Goal: Navigation & Orientation: Find specific page/section

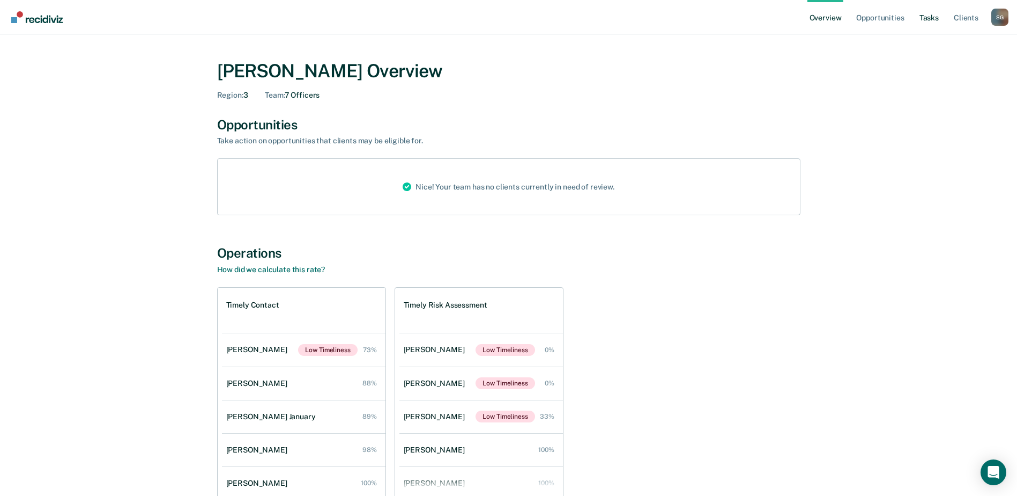
click at [928, 20] on link "Tasks" at bounding box center [930, 17] width 24 height 34
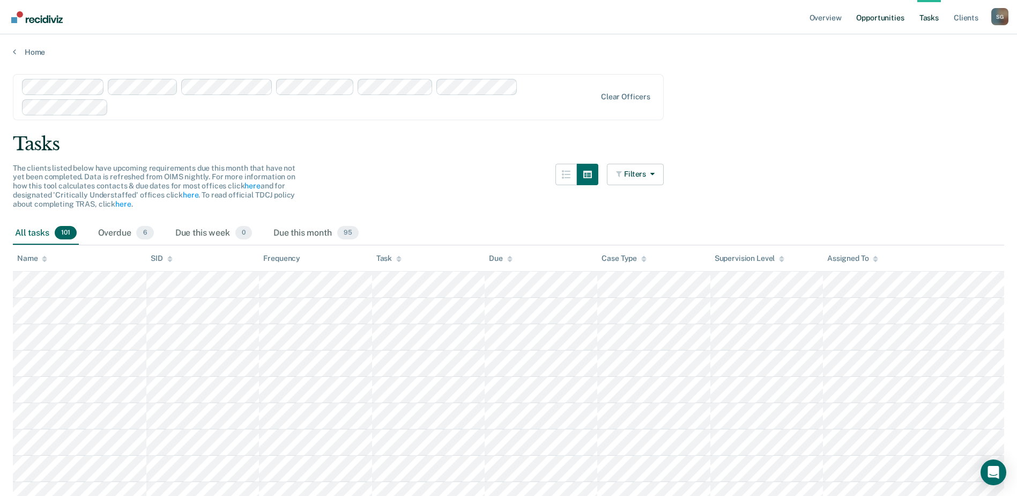
click at [876, 16] on link "Opportunities" at bounding box center [880, 17] width 52 height 34
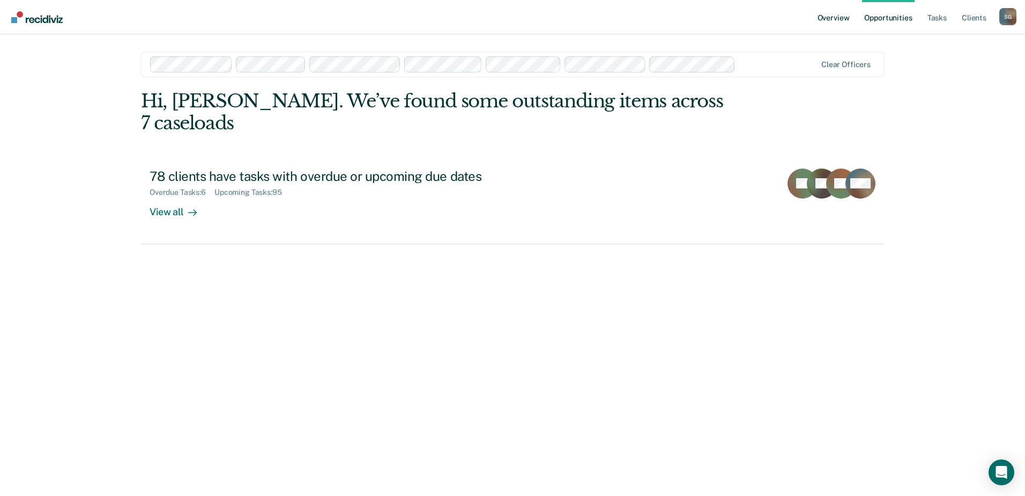
click at [836, 19] on link "Overview" at bounding box center [834, 17] width 36 height 34
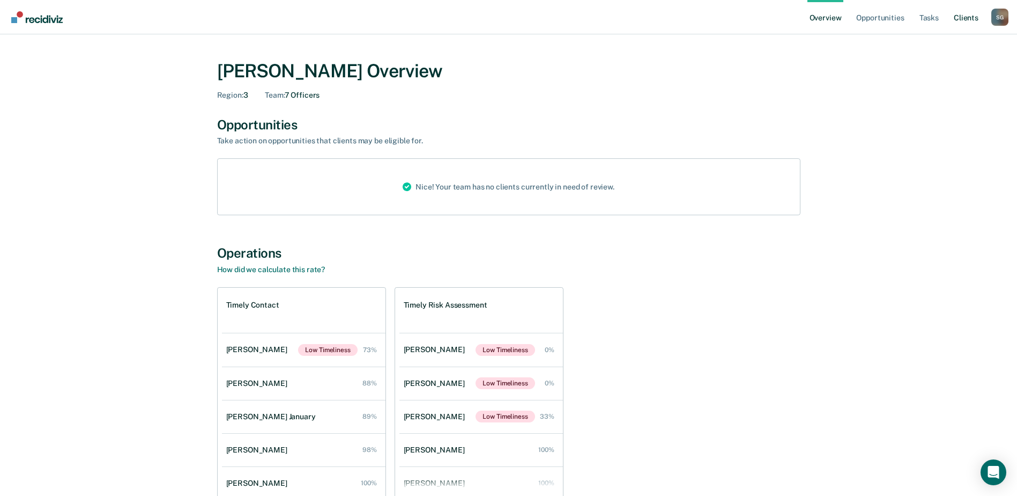
click at [964, 18] on link "Client s" at bounding box center [966, 17] width 29 height 34
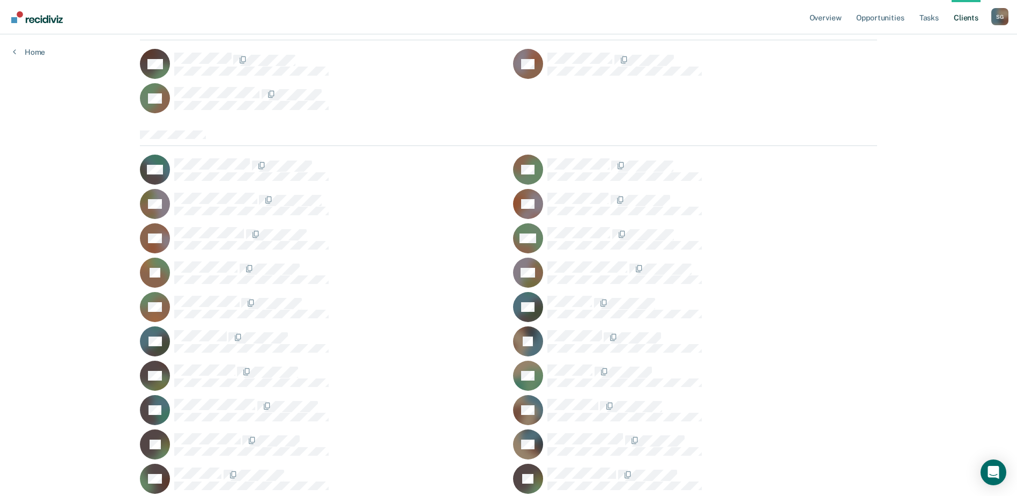
scroll to position [375, 0]
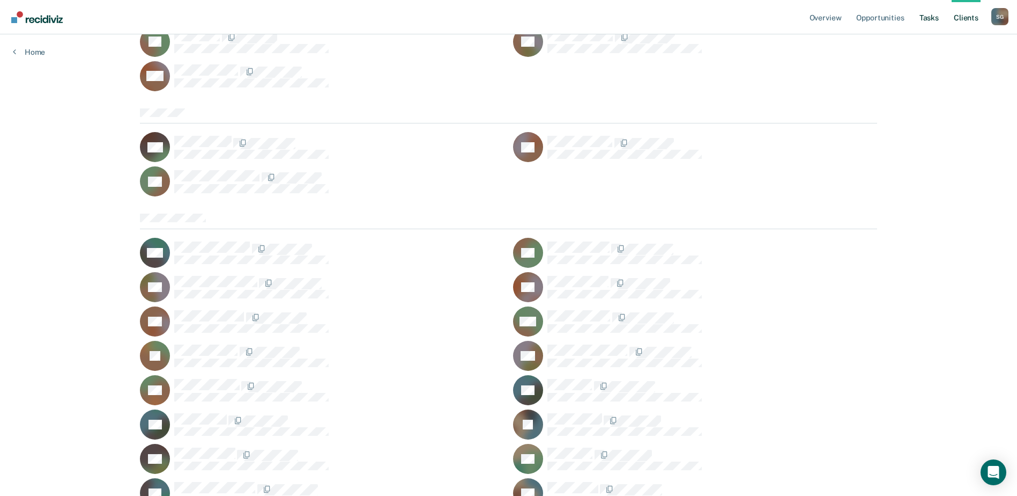
click at [928, 19] on link "Tasks" at bounding box center [930, 17] width 24 height 34
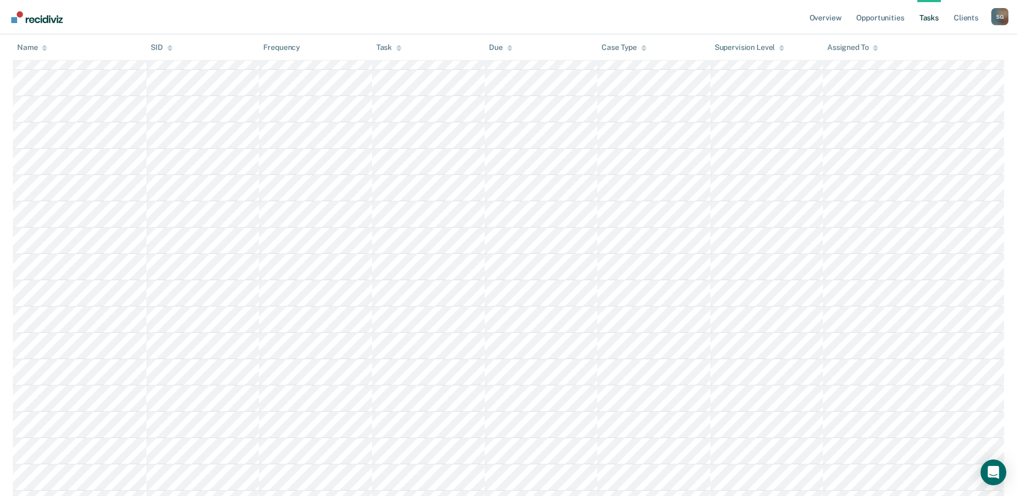
scroll to position [429, 0]
click at [836, 14] on link "Overview" at bounding box center [826, 17] width 36 height 34
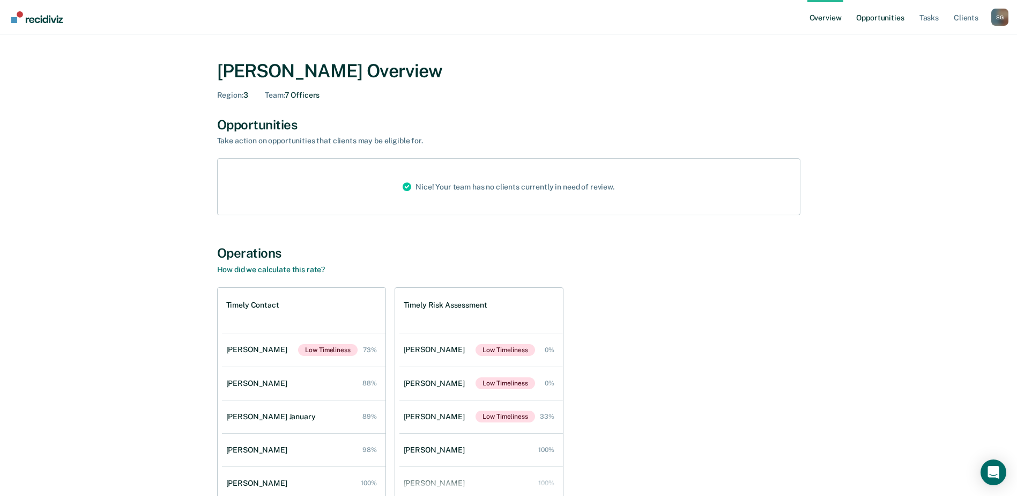
click at [898, 17] on link "Opportunities" at bounding box center [880, 17] width 52 height 34
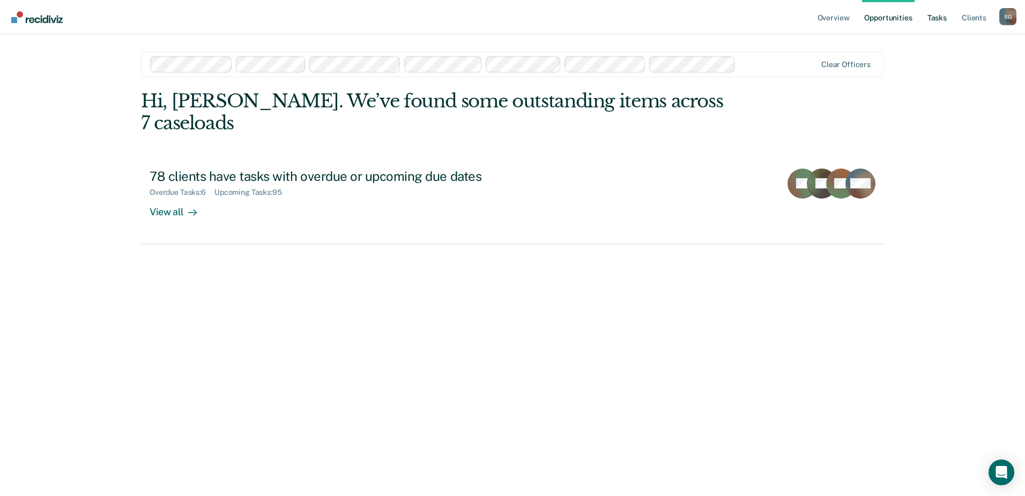
click at [940, 19] on link "Tasks" at bounding box center [938, 17] width 24 height 34
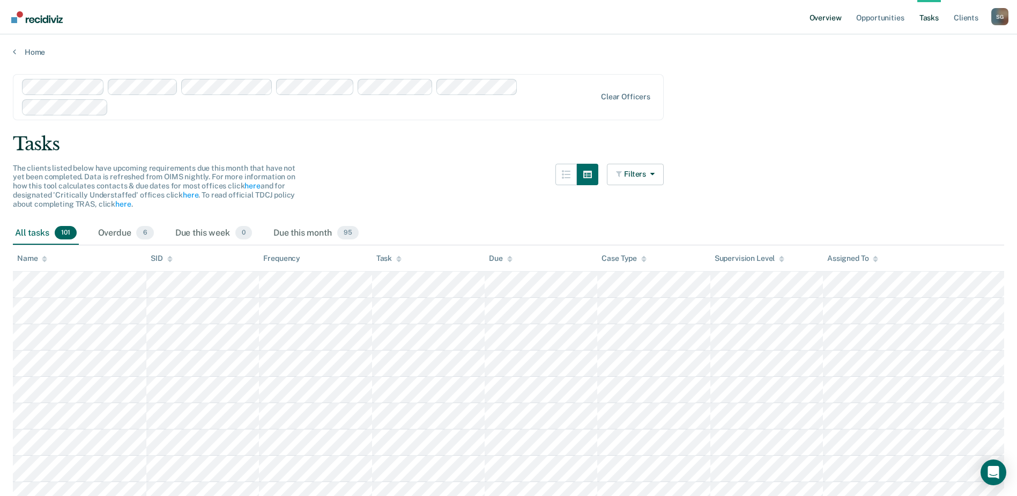
click at [827, 18] on link "Overview" at bounding box center [826, 17] width 36 height 34
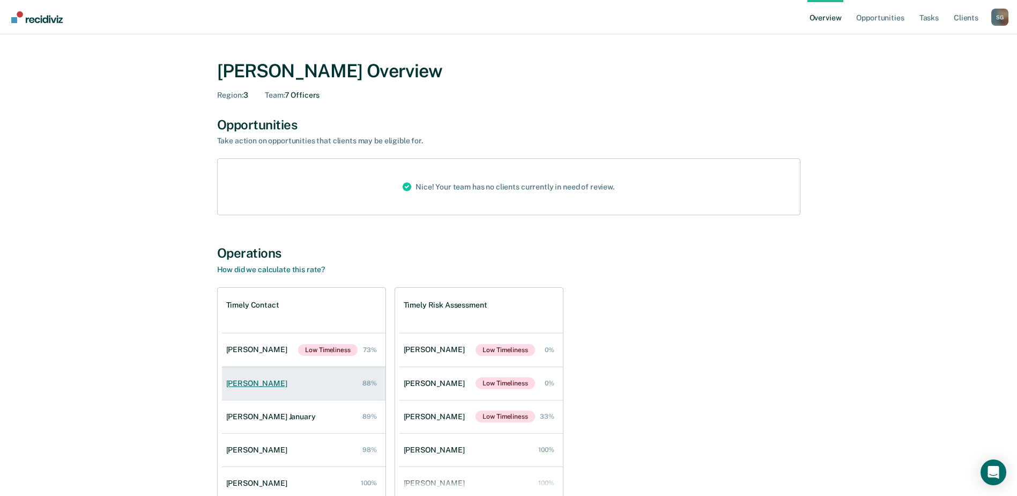
click at [261, 380] on div "[PERSON_NAME]" at bounding box center [258, 383] width 65 height 9
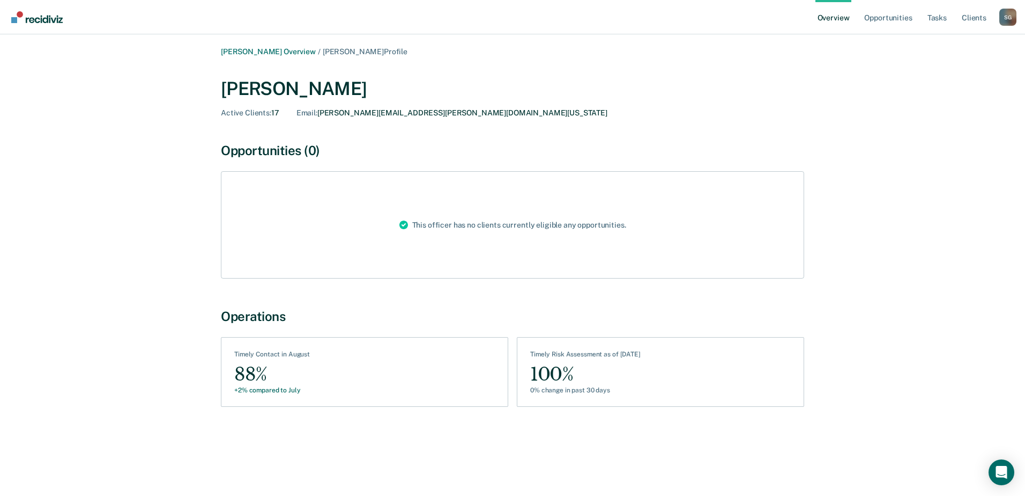
click at [827, 20] on link "Overview" at bounding box center [834, 17] width 36 height 34
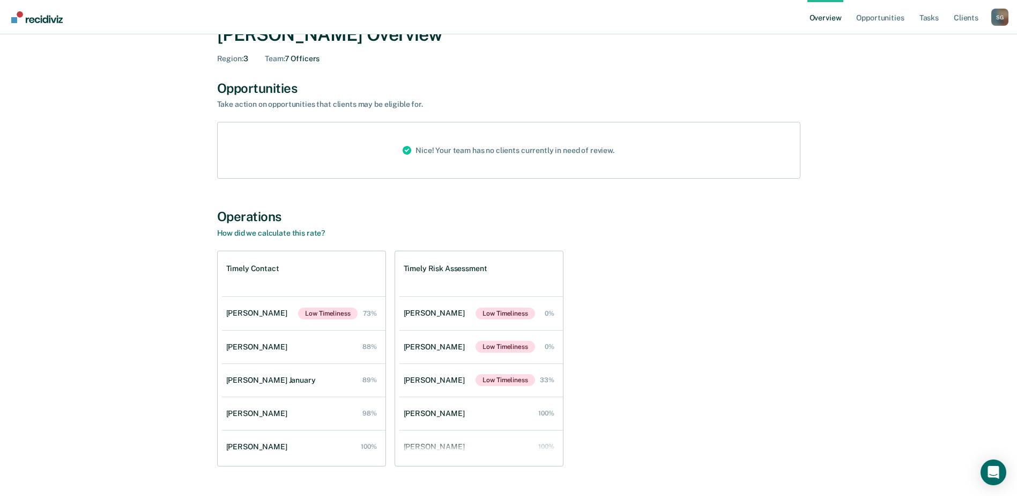
scroll to position [63, 0]
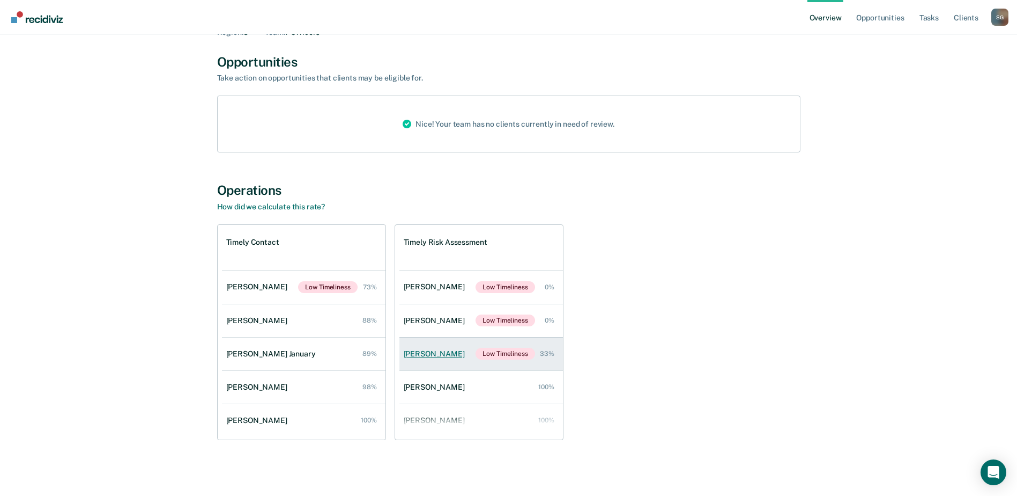
click at [426, 353] on div "[PERSON_NAME]" at bounding box center [436, 353] width 65 height 9
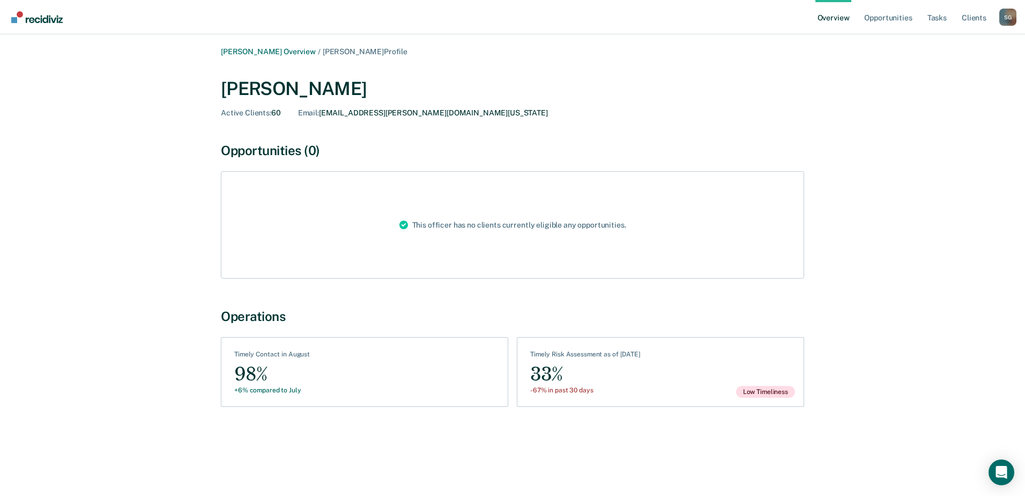
click at [840, 21] on link "Overview" at bounding box center [834, 17] width 36 height 34
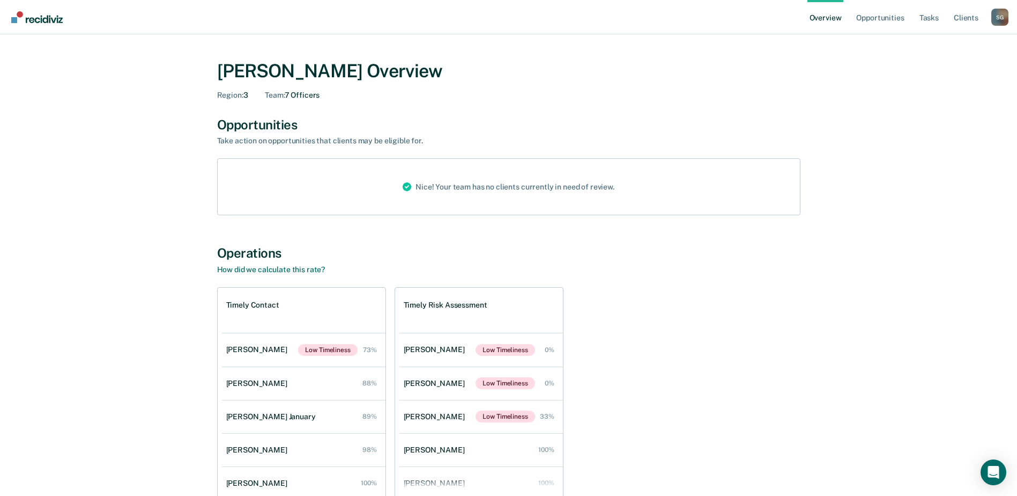
click at [840, 19] on link "Overview" at bounding box center [826, 17] width 36 height 34
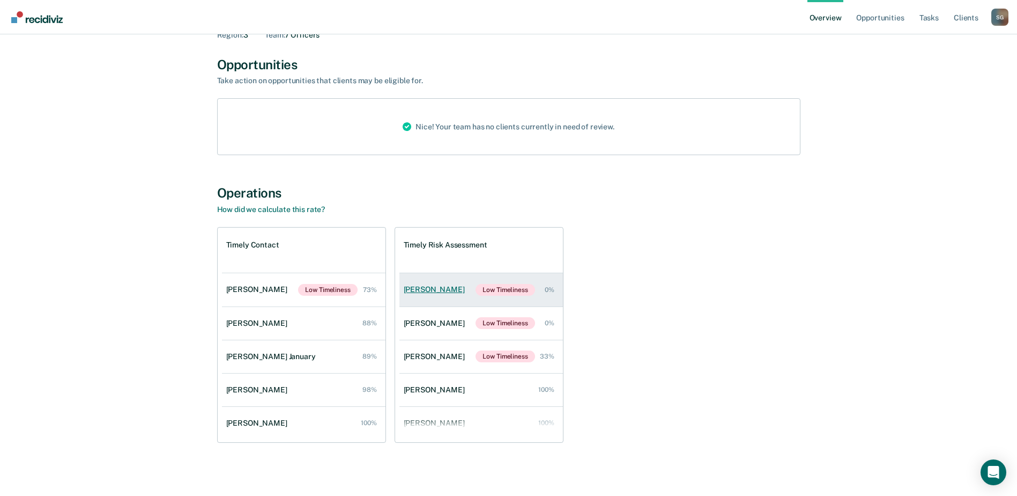
scroll to position [63, 0]
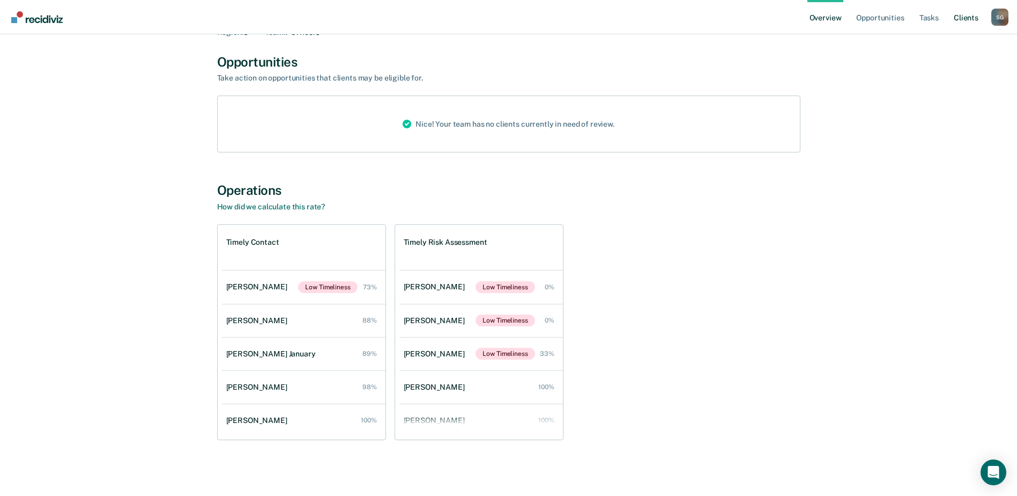
click at [968, 14] on link "Client s" at bounding box center [966, 17] width 29 height 34
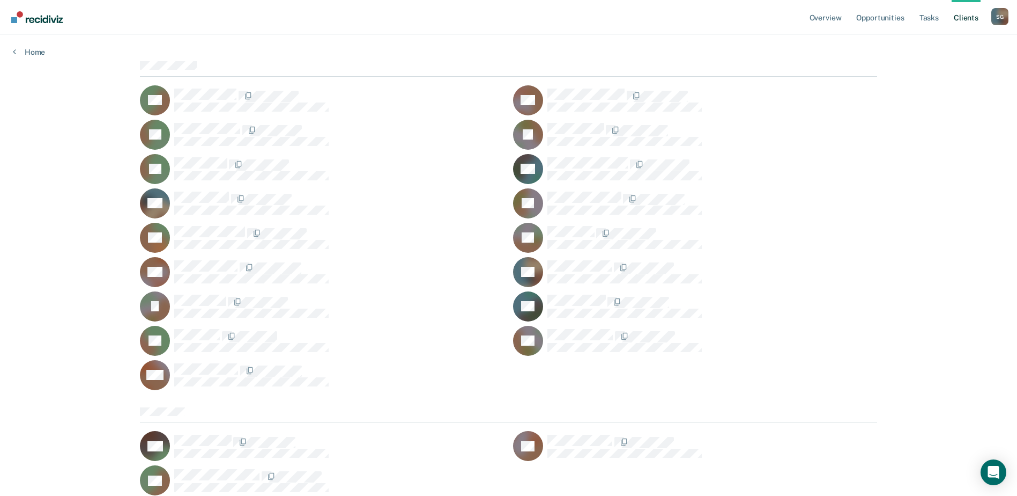
scroll to position [54, 0]
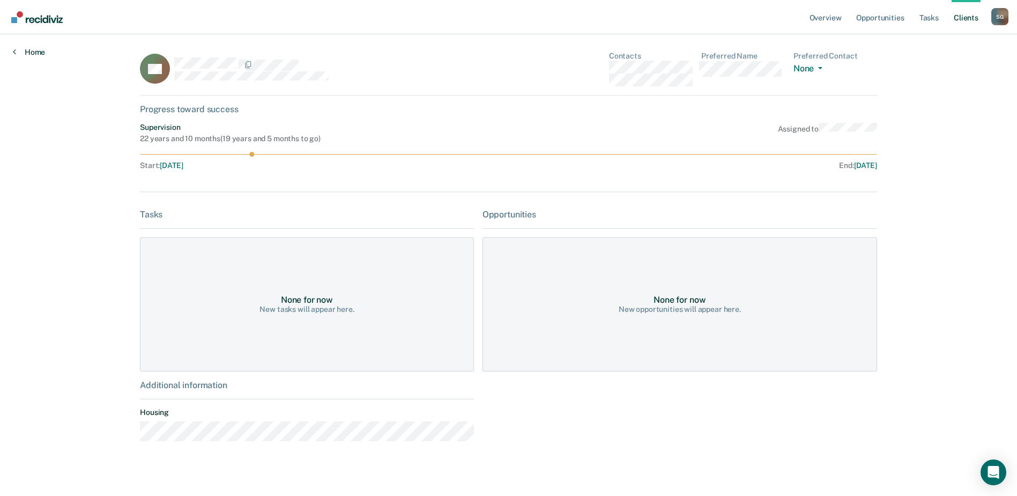
click at [14, 48] on icon at bounding box center [14, 51] width 3 height 9
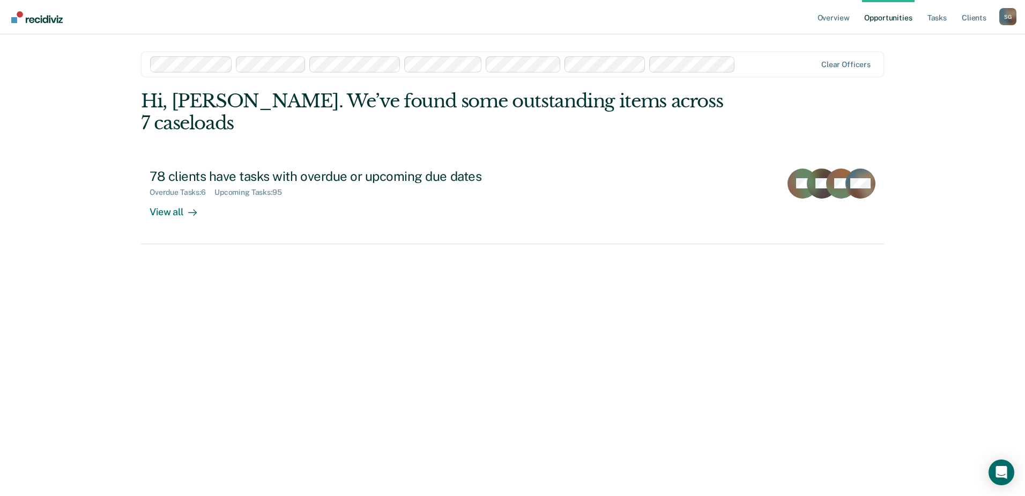
click at [996, 20] on ul "Overview Opportunities Tasks Client s" at bounding box center [908, 17] width 184 height 34
click at [977, 20] on link "Client s" at bounding box center [974, 17] width 29 height 34
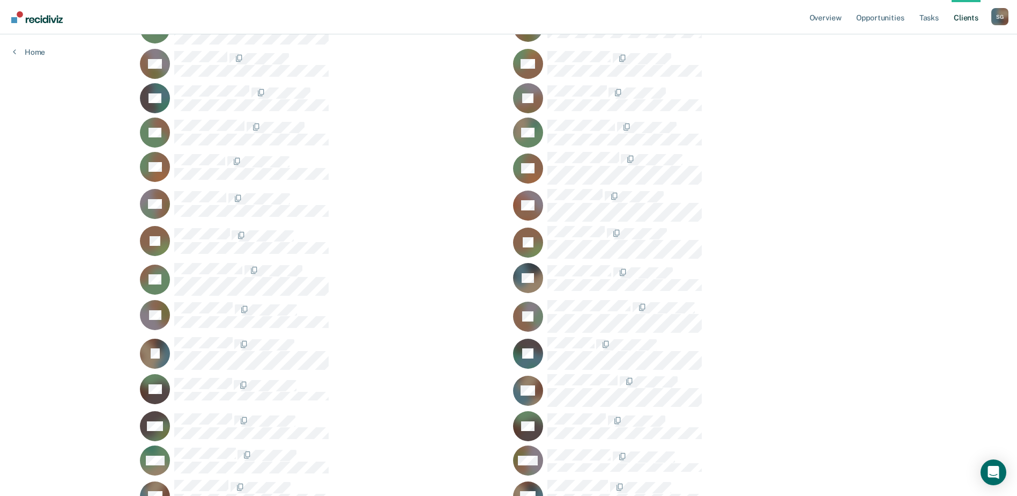
scroll to position [3873, 0]
click at [14, 49] on icon at bounding box center [14, 51] width 3 height 9
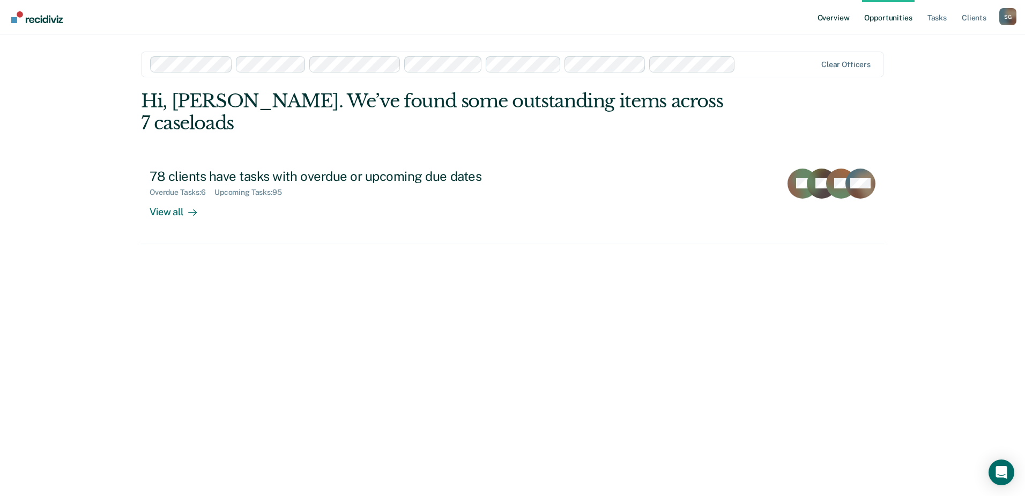
click at [830, 17] on link "Overview" at bounding box center [834, 17] width 36 height 34
